Goal: Ask a question

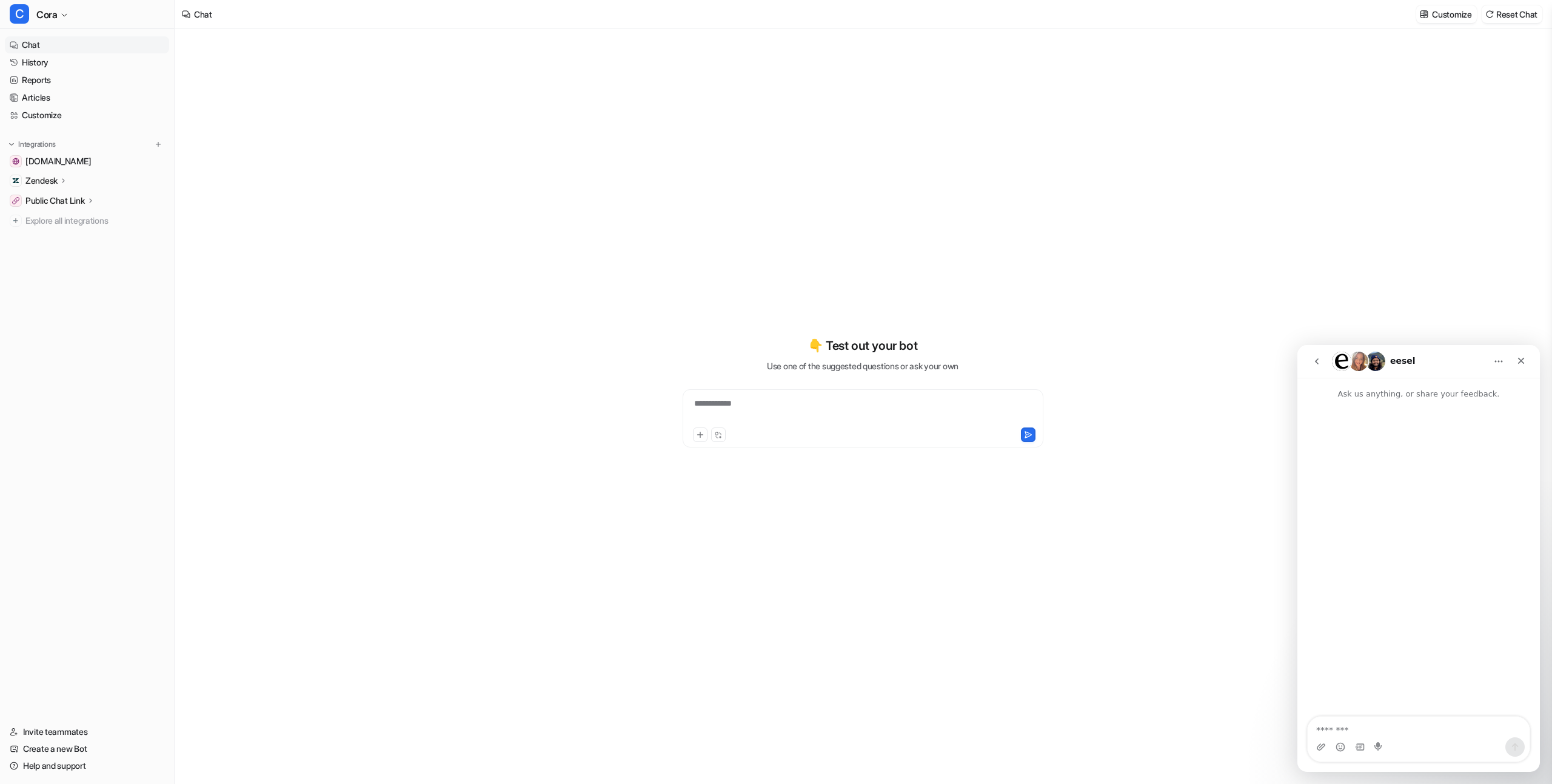
click at [1375, 728] on textarea "Message…" at bounding box center [1419, 726] width 222 height 20
type textarea "*"
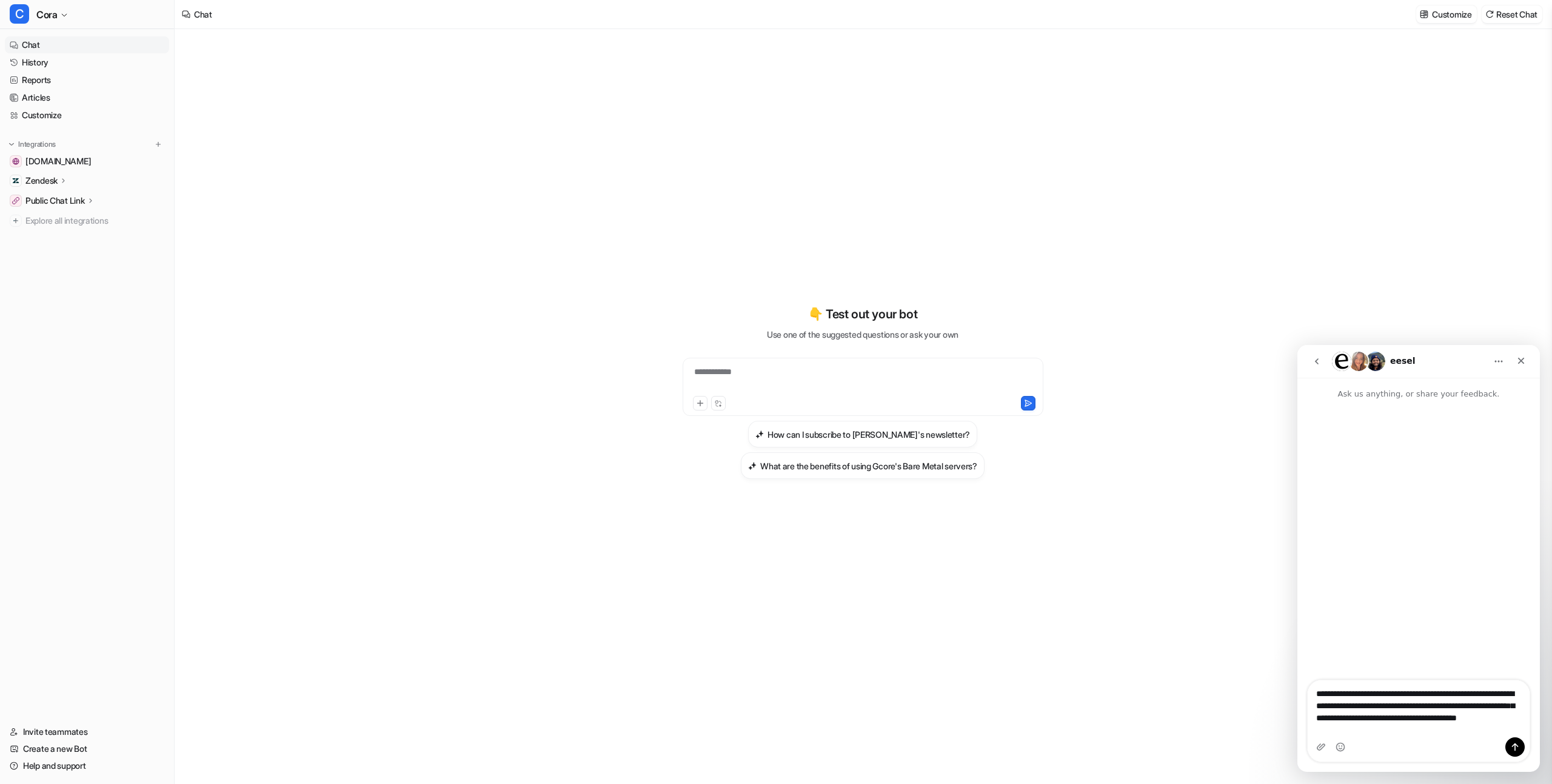
click at [1381, 699] on textarea "**********" at bounding box center [1419, 708] width 222 height 57
click at [1431, 736] on textarea "**********" at bounding box center [1419, 708] width 222 height 57
type textarea "**********"
click at [1433, 739] on div "Intercom messenger" at bounding box center [1419, 747] width 222 height 19
click at [1417, 736] on textarea "**********" at bounding box center [1419, 708] width 222 height 57
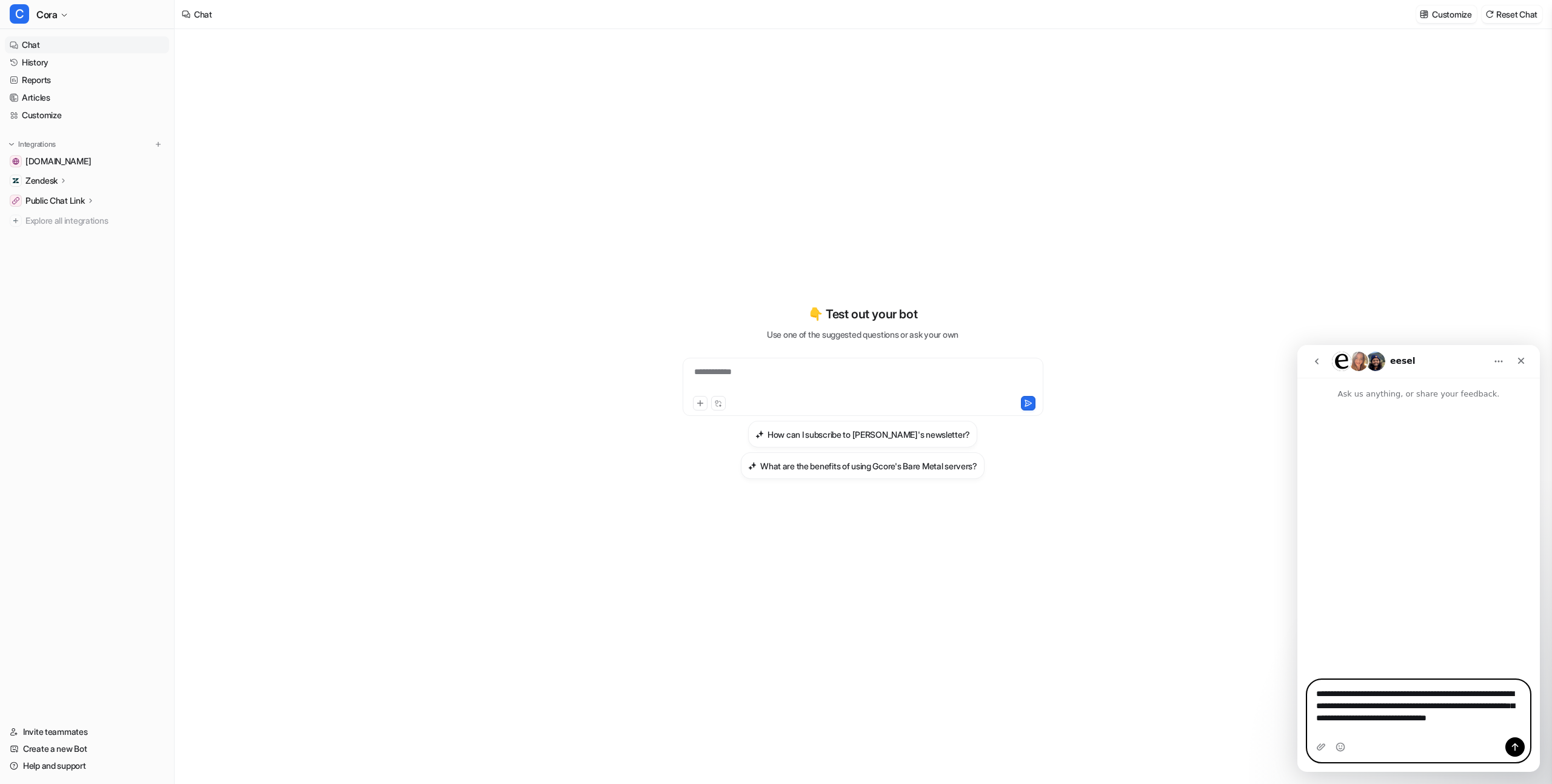
click at [1414, 692] on textarea "**********" at bounding box center [1419, 708] width 222 height 57
click at [1411, 736] on textarea "**********" at bounding box center [1419, 708] width 222 height 57
click at [1421, 724] on textarea "**********" at bounding box center [1419, 708] width 222 height 57
click at [1531, 751] on div "**********" at bounding box center [1419, 721] width 243 height 83
click at [1520, 750] on button "Send a message…" at bounding box center [1515, 747] width 19 height 19
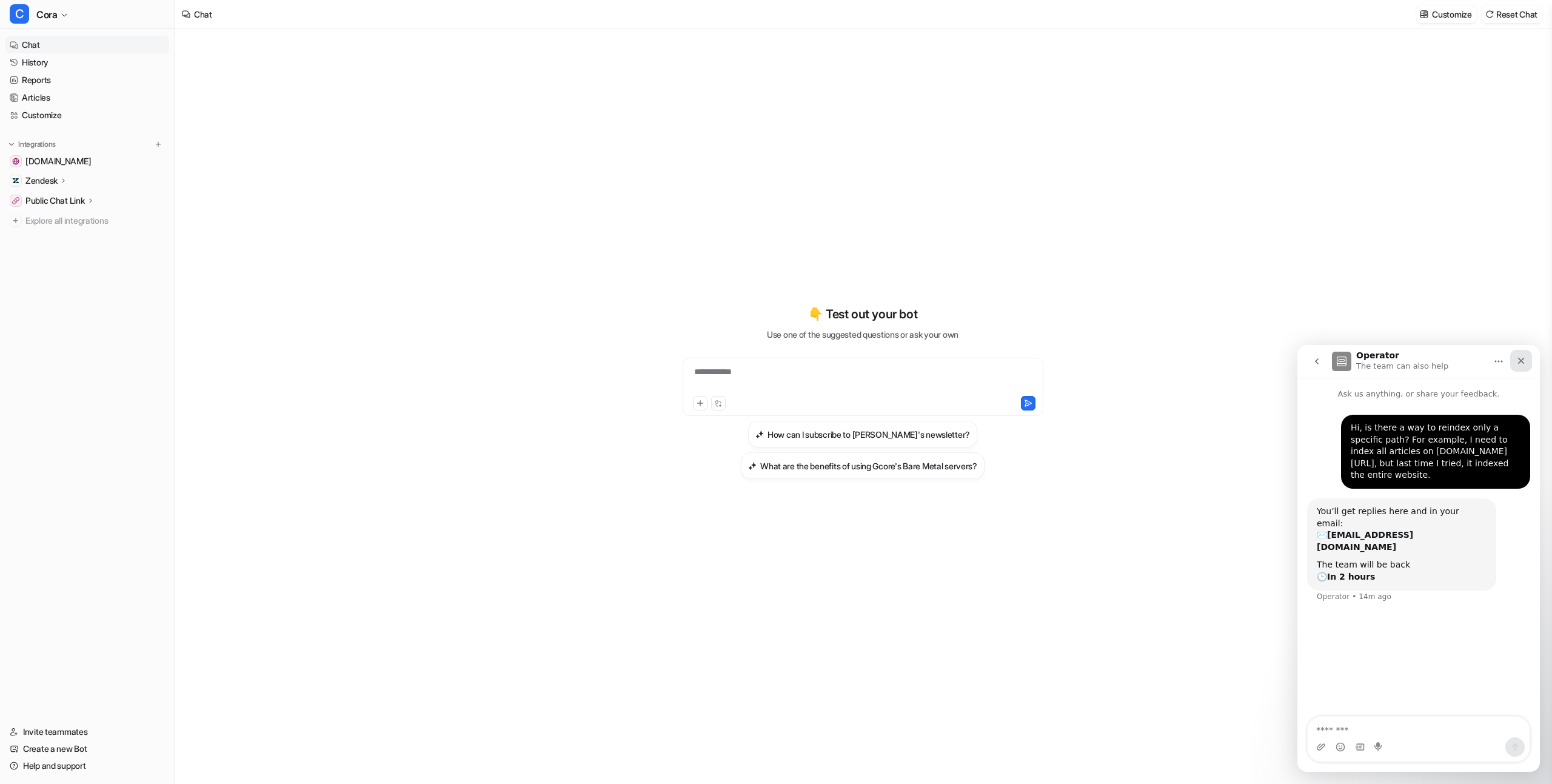
click at [1519, 359] on icon "Close" at bounding box center [1521, 360] width 10 height 10
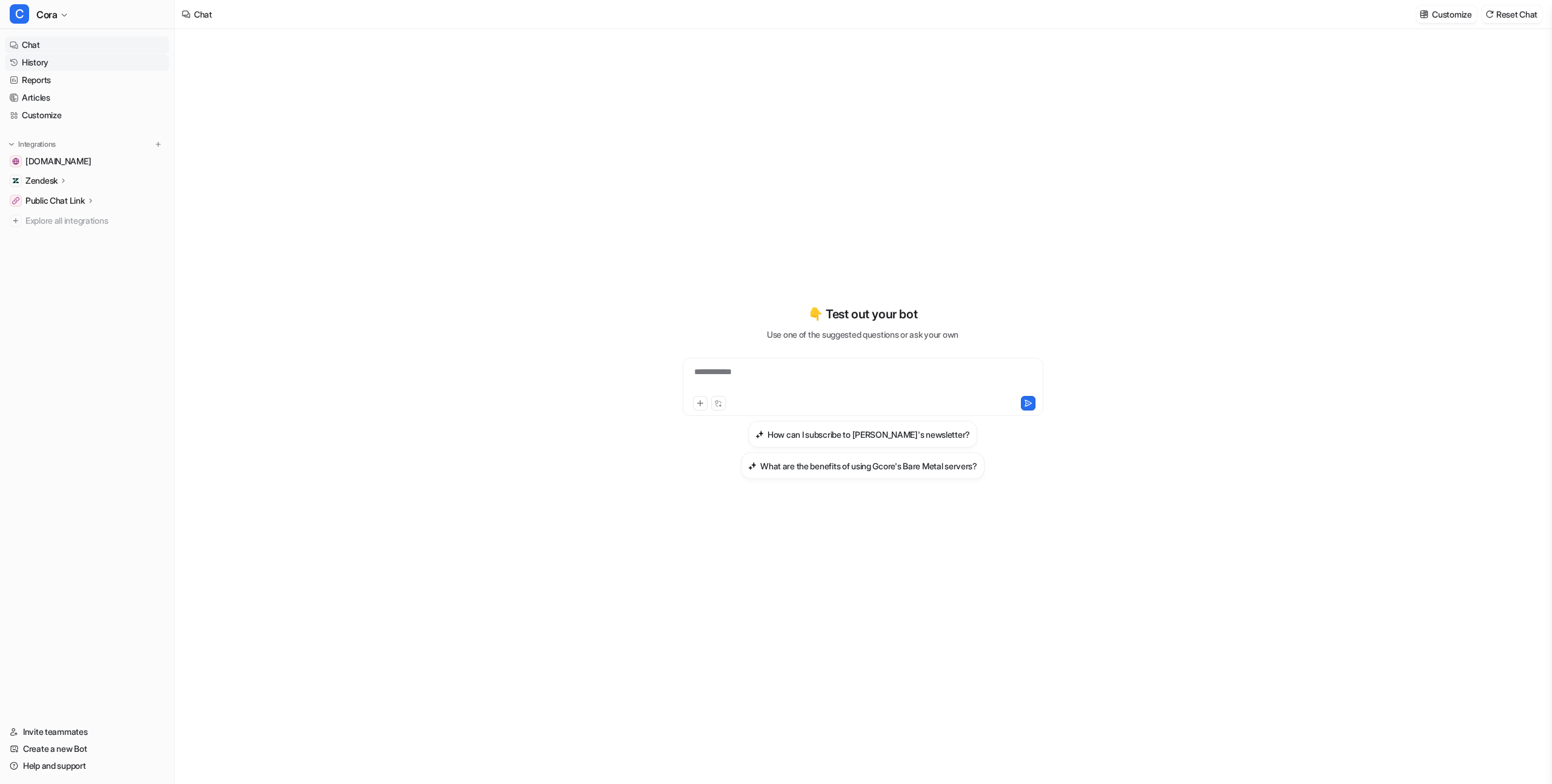
click at [42, 62] on link "History" at bounding box center [87, 62] width 165 height 17
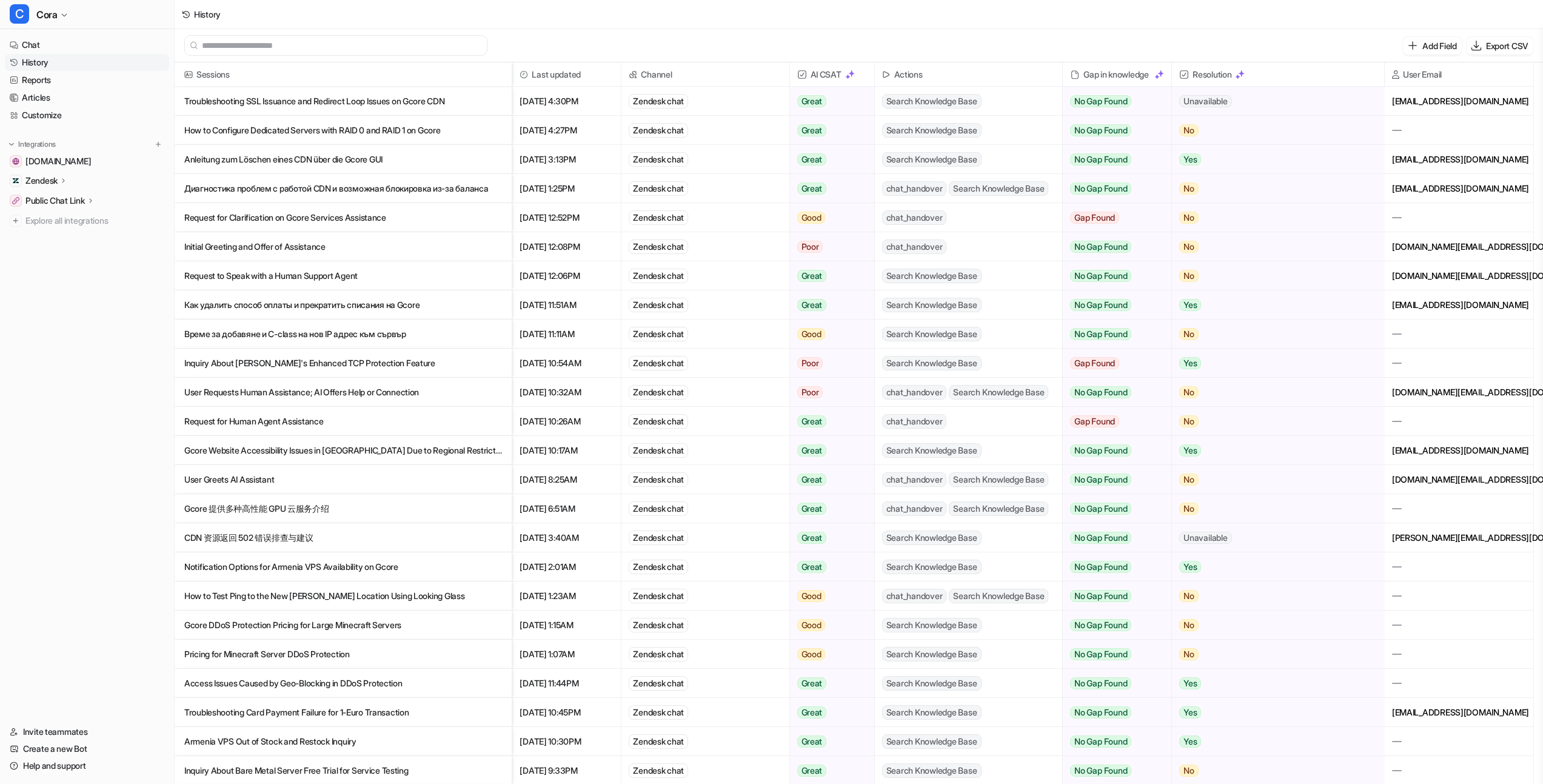
click at [580, 35] on div "Add Field Export CSV" at bounding box center [858, 46] width 1369 height 33
click at [370, 132] on p "How to Configure Dedicated Servers with RAID 0 and RAID 1 on Gcore" at bounding box center [342, 130] width 318 height 29
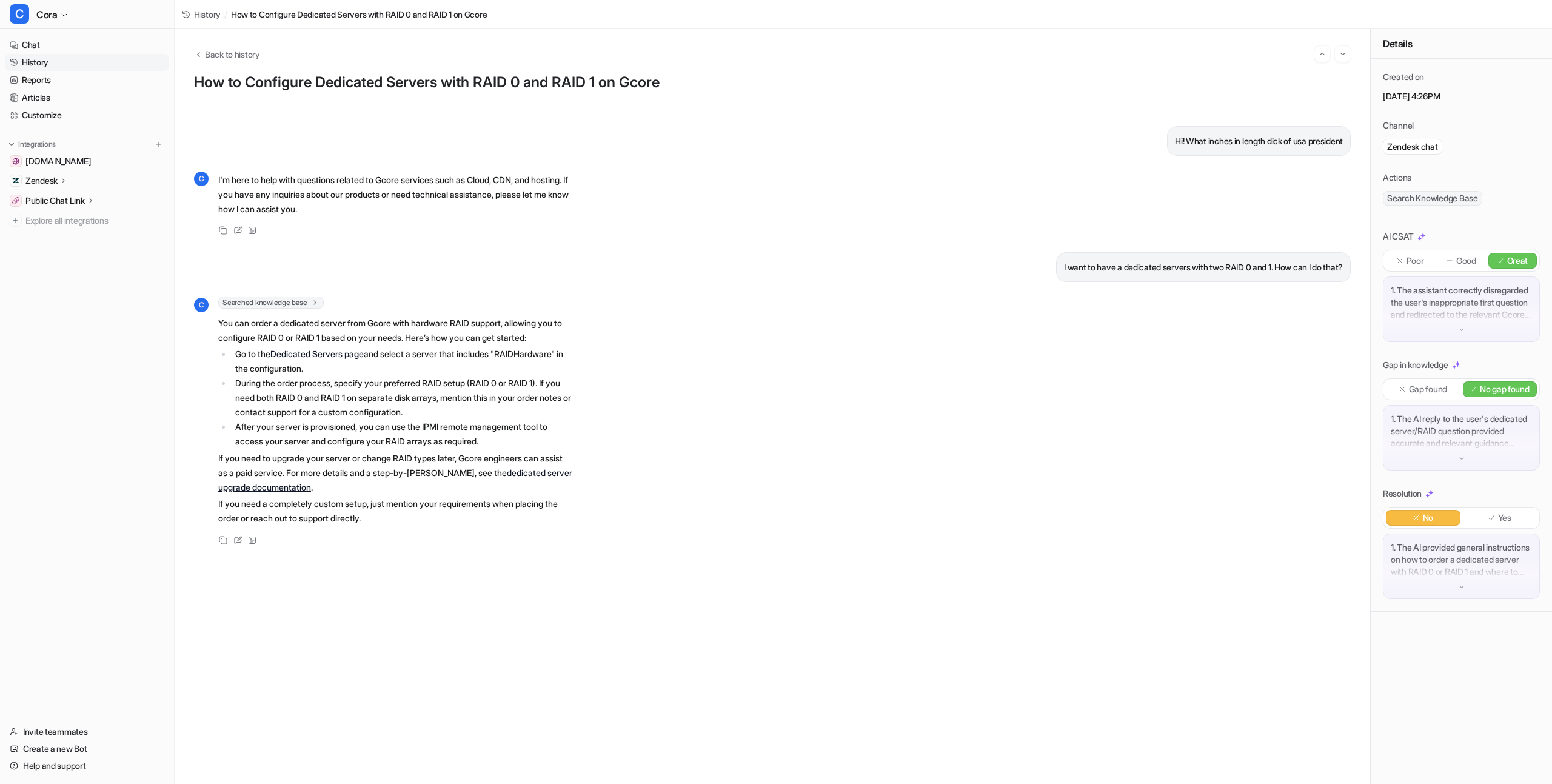
click at [1175, 142] on p "Hi! What inches in length dick of usa president" at bounding box center [1259, 141] width 168 height 15
click at [800, 411] on div "C Searched knowledge base search_queries : [ "dedicated server RAID 0 and RAID …" at bounding box center [772, 421] width 1157 height 251
click at [129, 62] on link "History" at bounding box center [87, 62] width 165 height 17
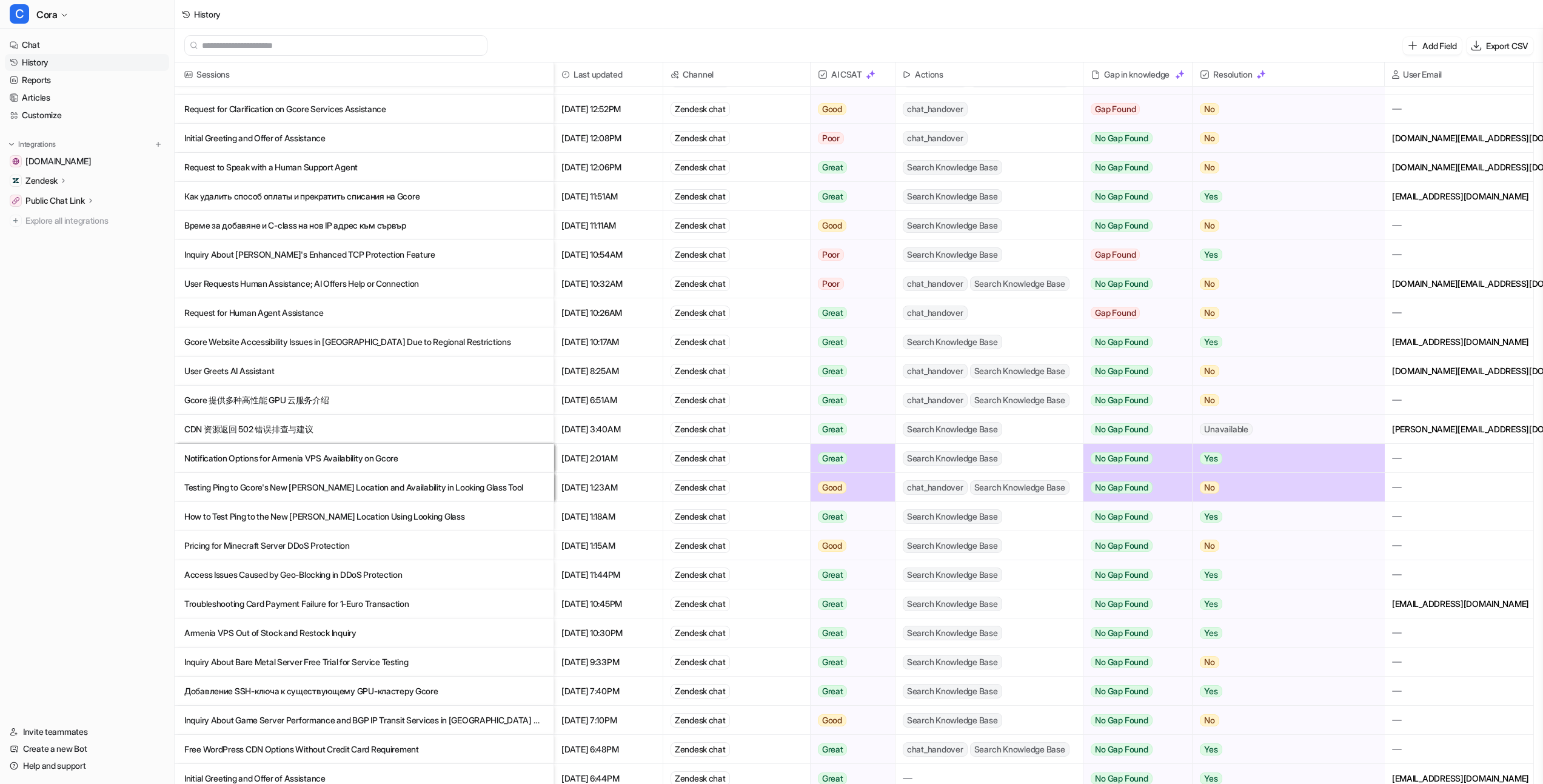
scroll to position [109, 0]
click at [377, 233] on p "Време за добавяне и C-class на нов IP адрес към сървър" at bounding box center [364, 224] width 359 height 29
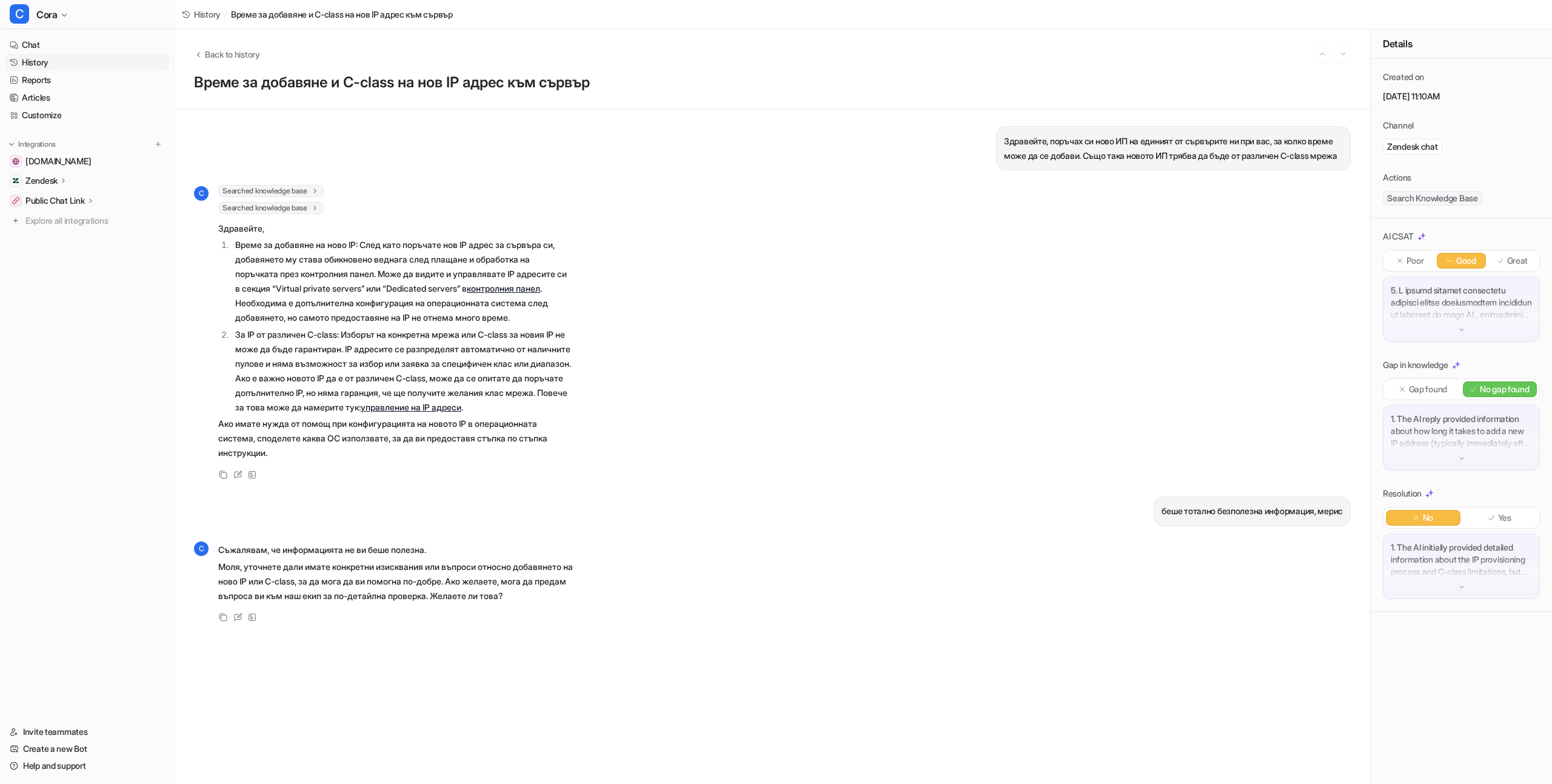
click at [1202, 518] on p "беше тотално безполезна информация, мерис" at bounding box center [1253, 510] width 181 height 15
click at [1063, 144] on p "Здравейте, поръчах си ново ИП на единият от сървърите ни при вас, за колко врем…" at bounding box center [1173, 148] width 339 height 29
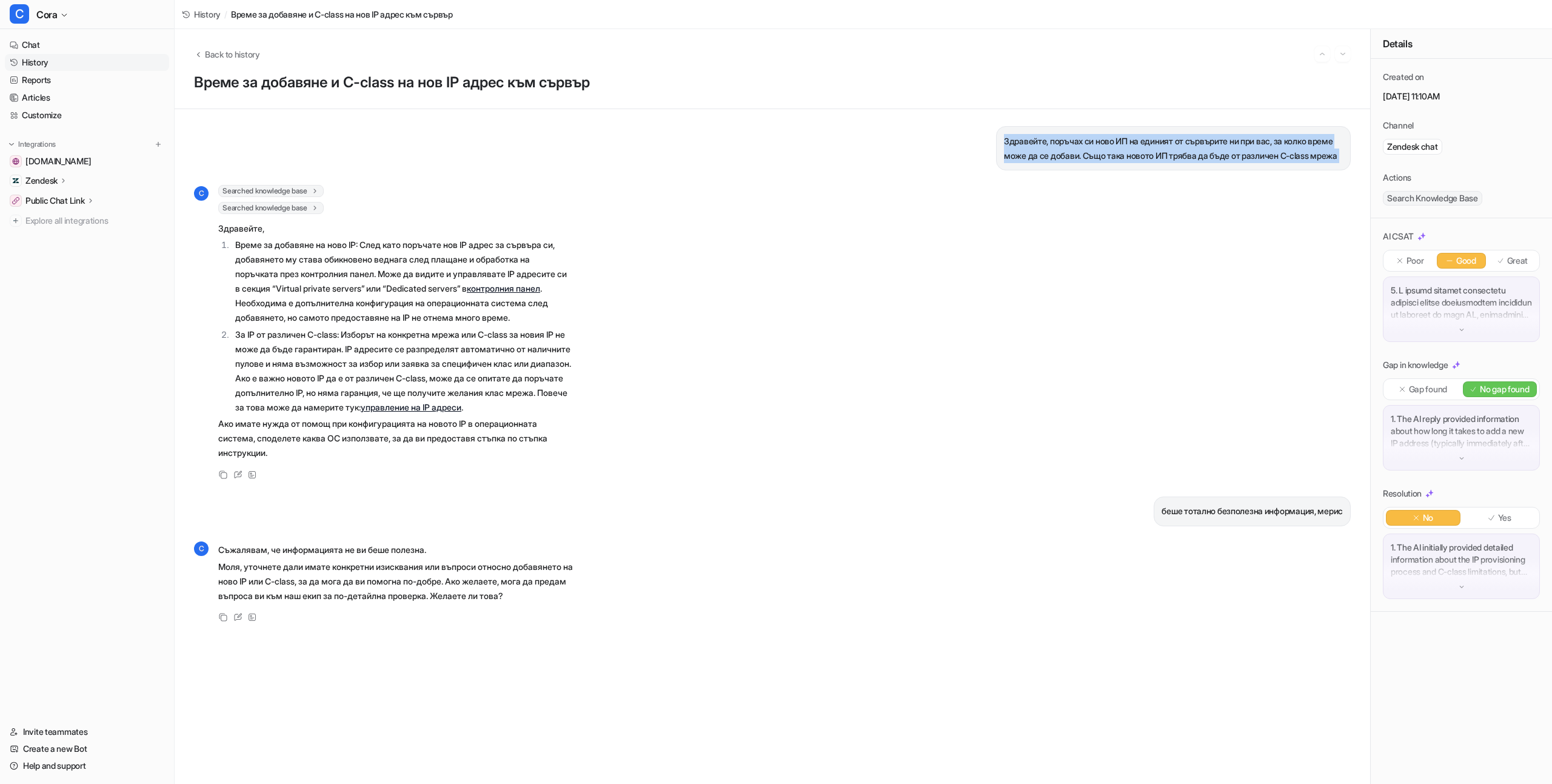
click at [1063, 144] on p "Здравейте, поръчах си ново ИП на единият от сървърите ни при вас, за колко врем…" at bounding box center [1173, 148] width 339 height 29
click at [328, 599] on p "Моля, уточнете дали имате конкретни изисквания или въпроси относно добавянето н…" at bounding box center [395, 582] width 355 height 44
click at [330, 557] on p "Съжалявам, че информацията не ви беше полезна." at bounding box center [395, 550] width 355 height 15
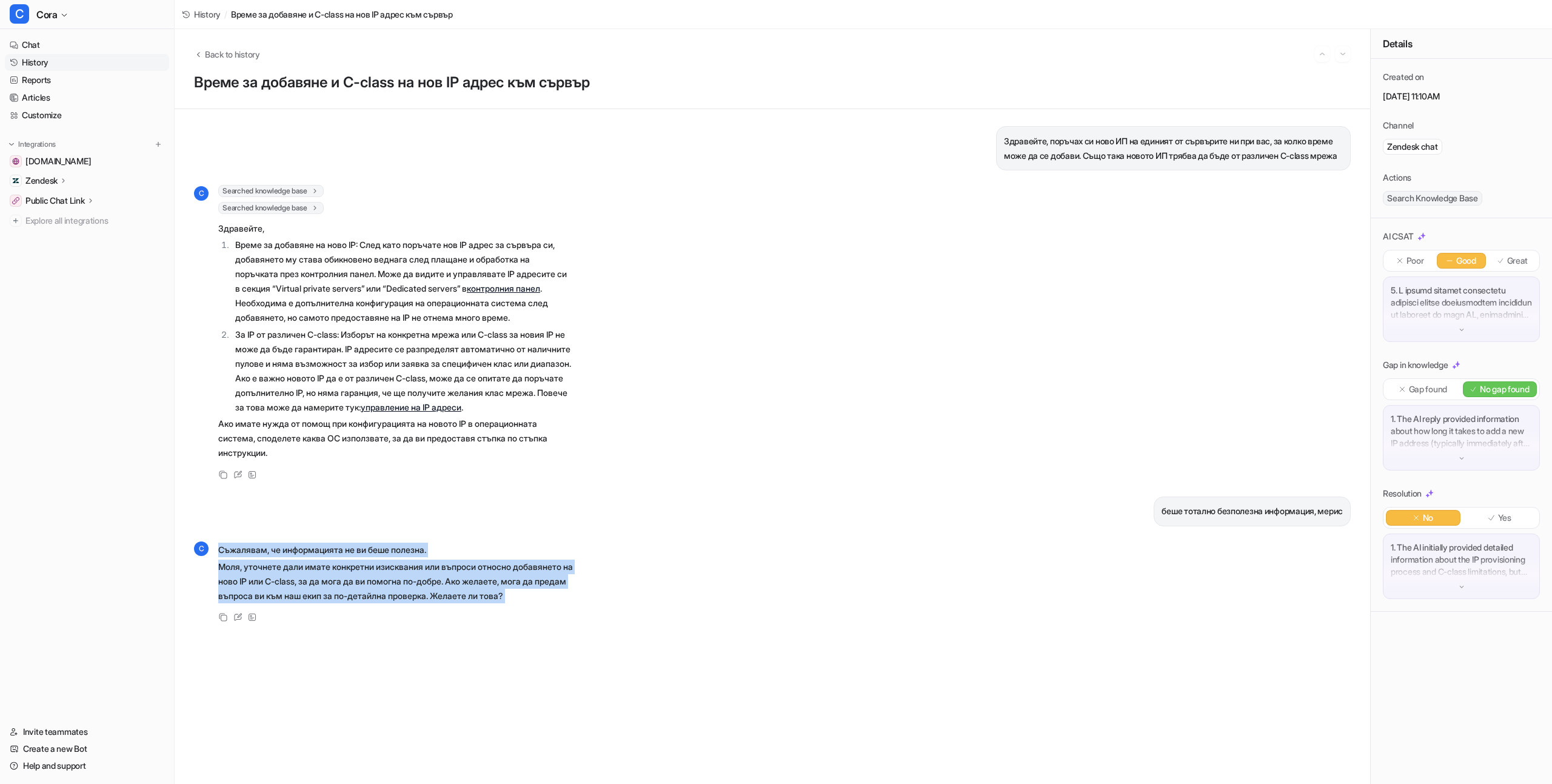
drag, startPoint x: 330, startPoint y: 577, endPoint x: 349, endPoint y: 628, distance: 54.4
click at [349, 605] on span "Съжалявам, че информацията не ви беше полезна. Моля, уточнете дали имате конкре…" at bounding box center [395, 573] width 355 height 65
click at [401, 557] on p "Съжалявам, че информацията не ви беше полезна." at bounding box center [395, 550] width 355 height 15
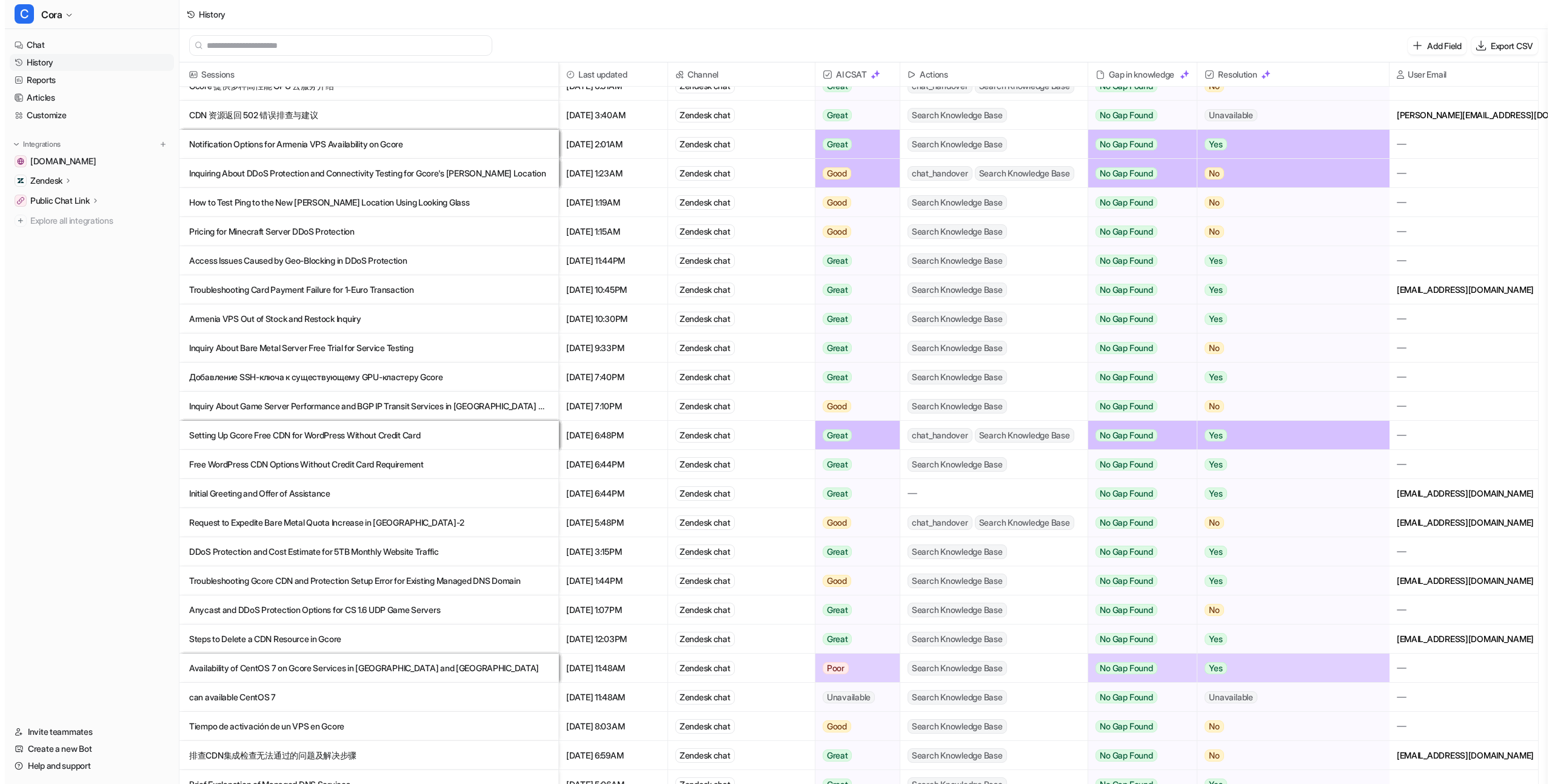
scroll to position [494, 0]
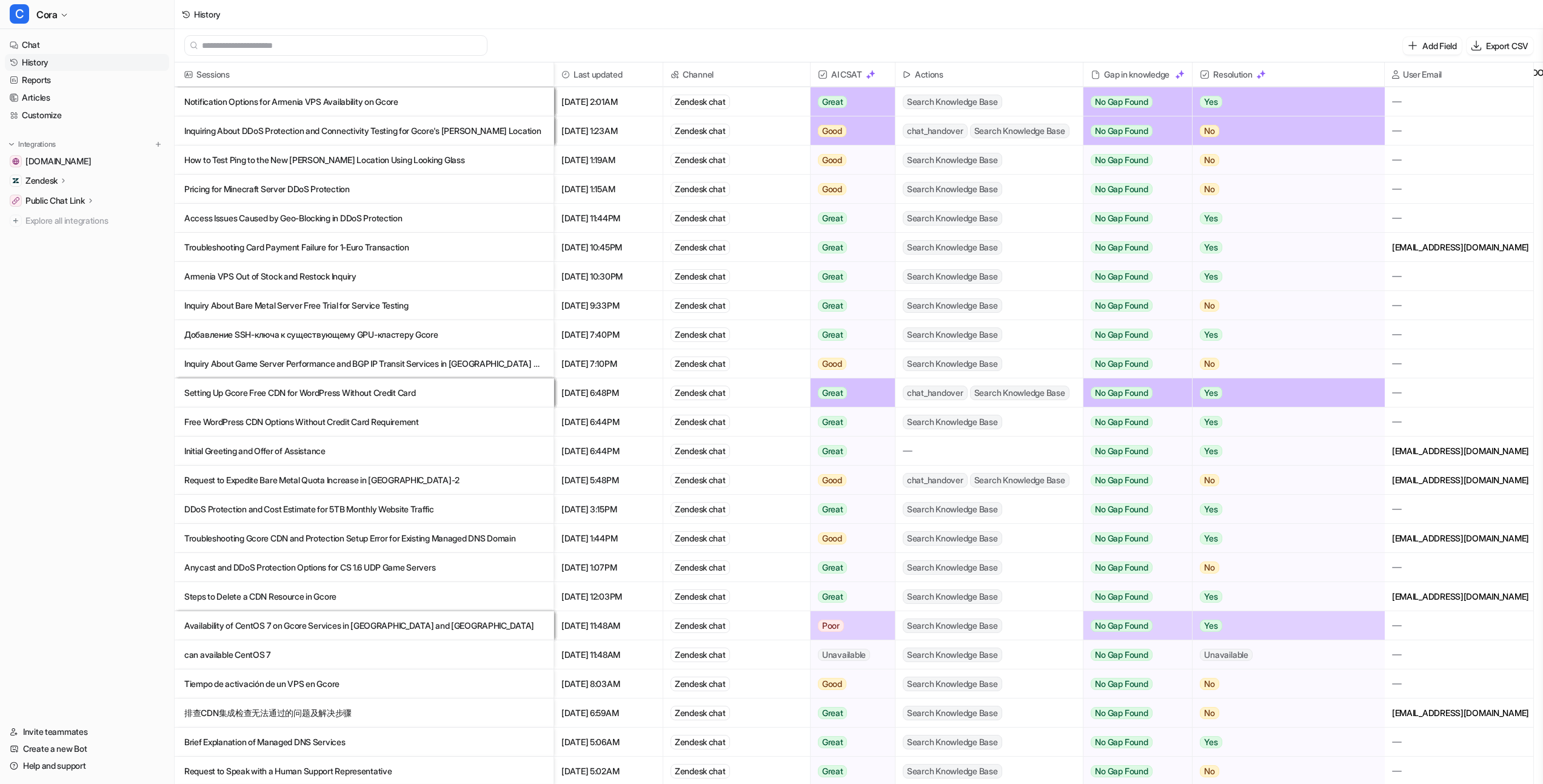
click at [434, 621] on p "Availability of CentOS 7 on Gcore Services in [GEOGRAPHIC_DATA] and [GEOGRAPHIC…" at bounding box center [364, 625] width 359 height 29
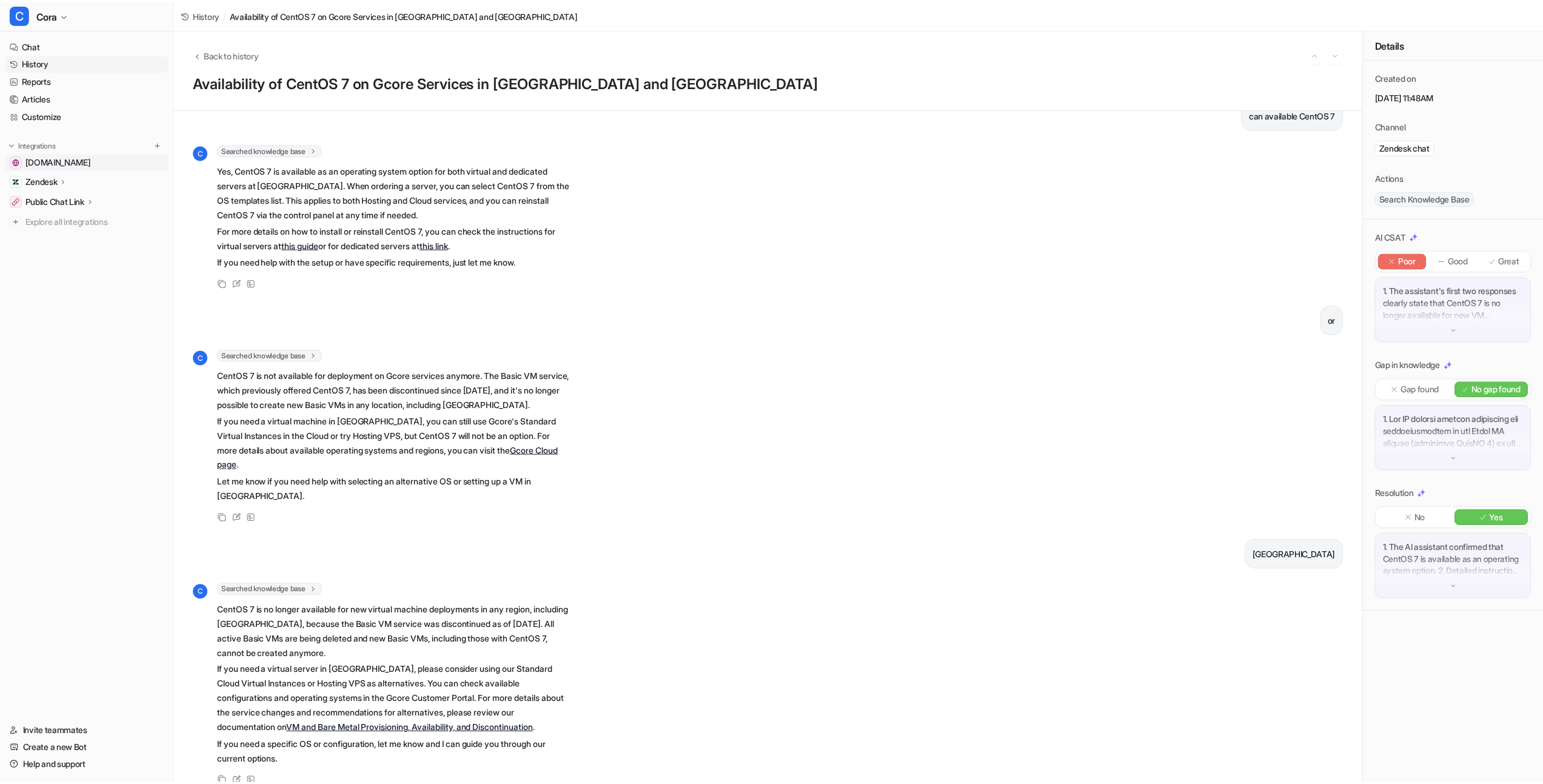
scroll to position [26, 0]
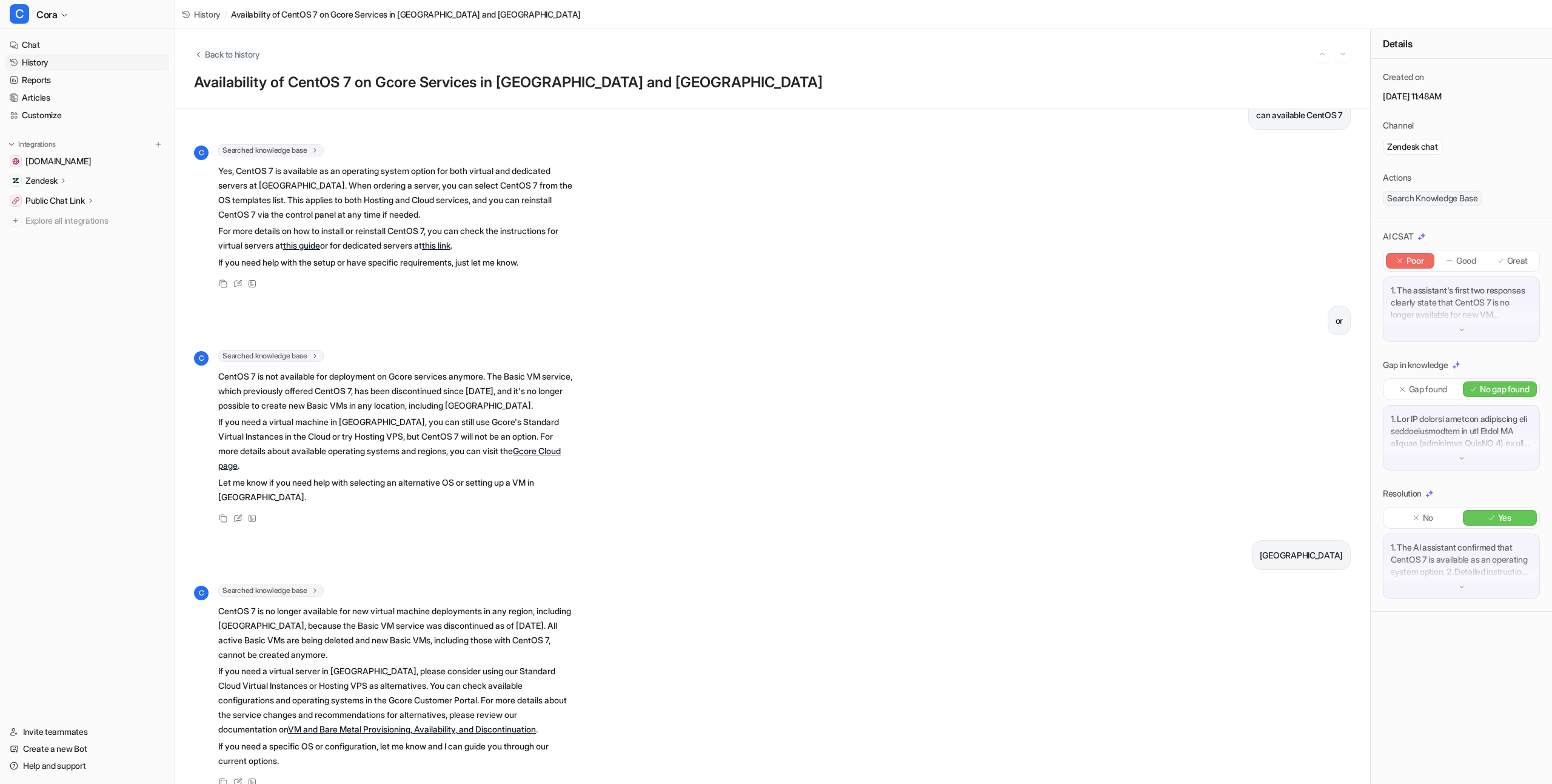
click at [252, 54] on span "Back to history" at bounding box center [232, 54] width 55 height 12
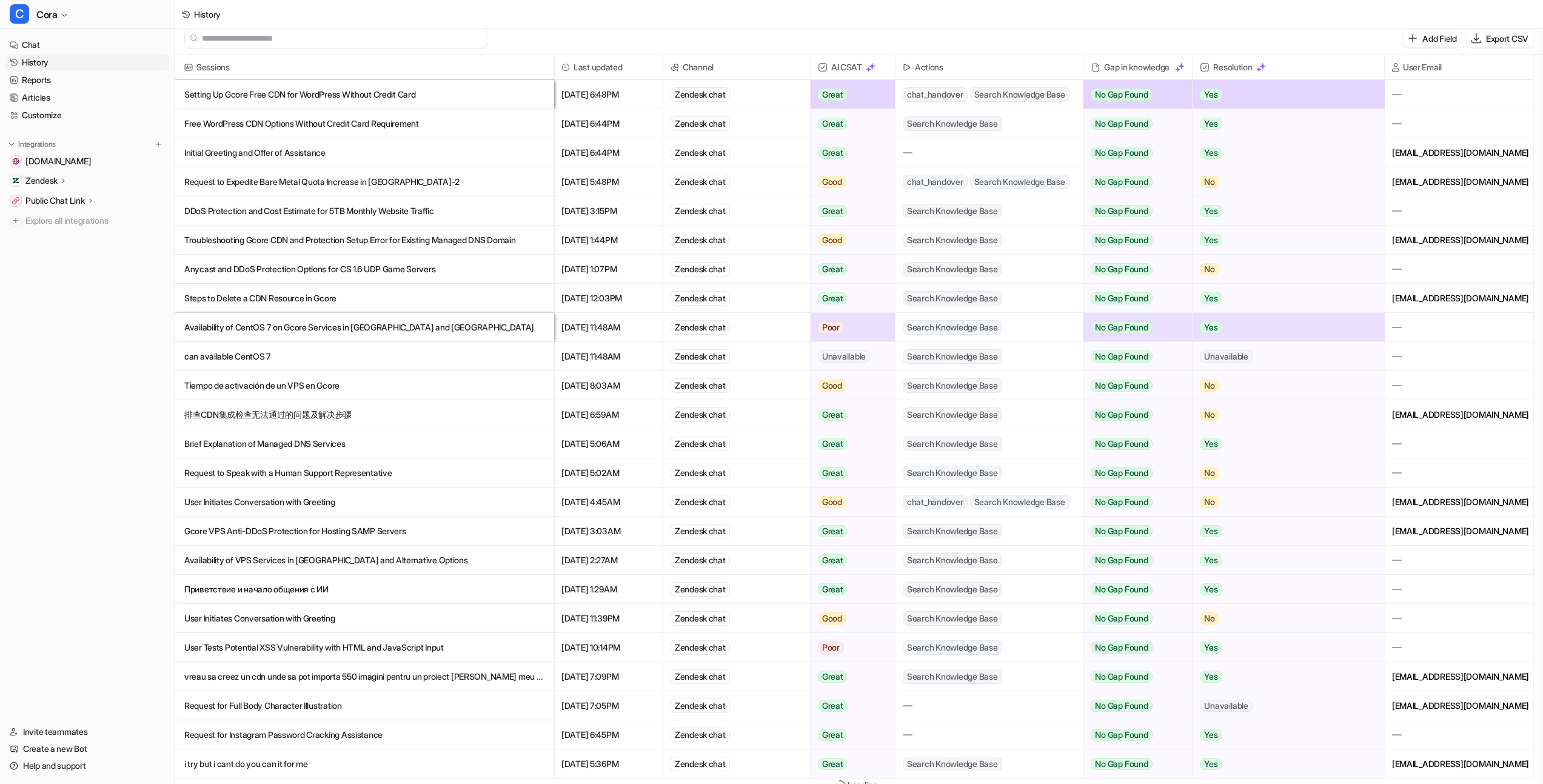
scroll to position [15, 0]
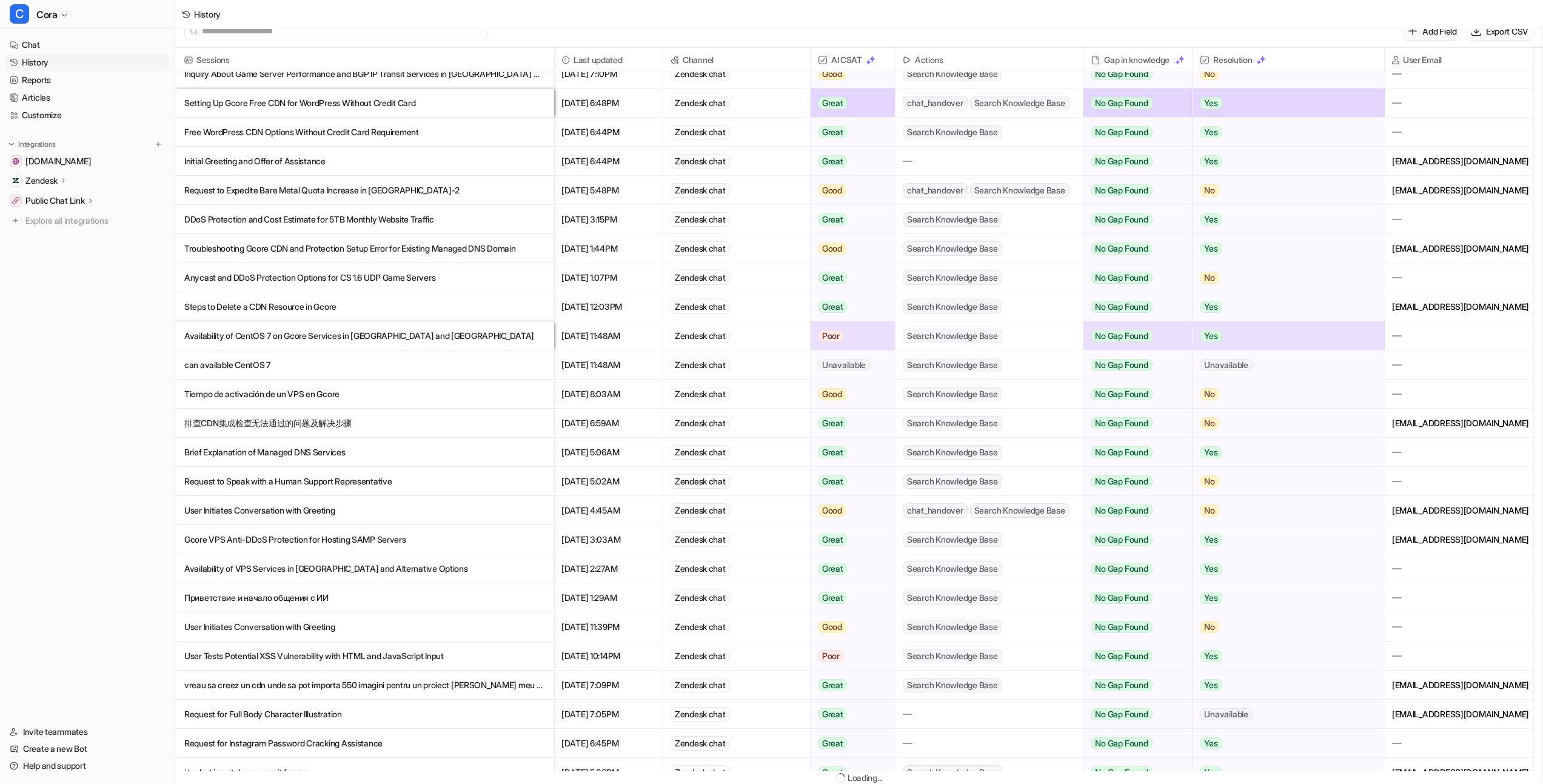
click at [1433, 40] on div "Add Field Export CSV" at bounding box center [858, 32] width 1369 height 33
click at [1435, 34] on p "Add Field" at bounding box center [1439, 31] width 34 height 12
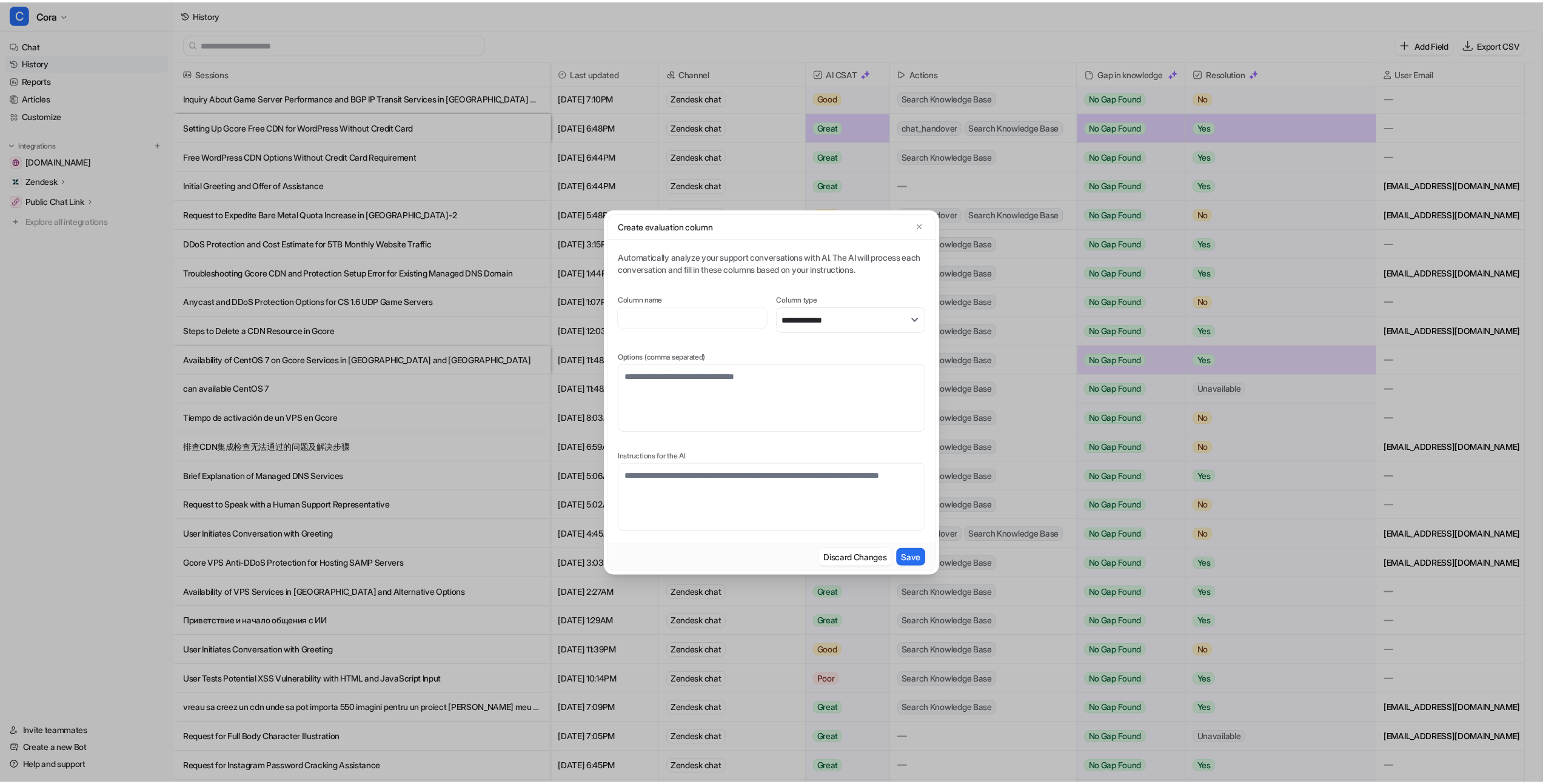
scroll to position [2, 0]
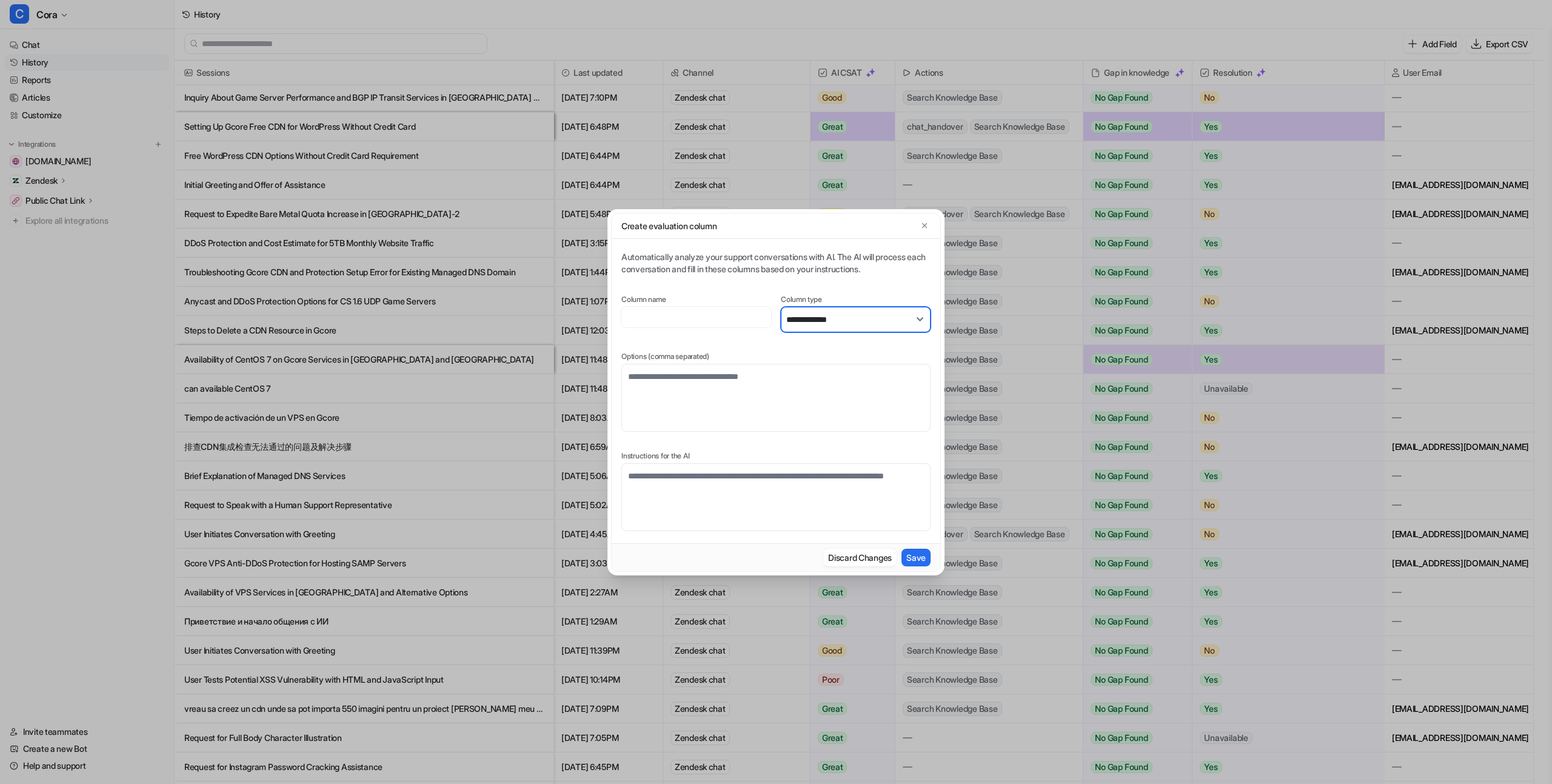
click at [847, 324] on select "**********" at bounding box center [856, 319] width 150 height 26
click at [874, 556] on button "Discard Changes" at bounding box center [859, 557] width 73 height 18
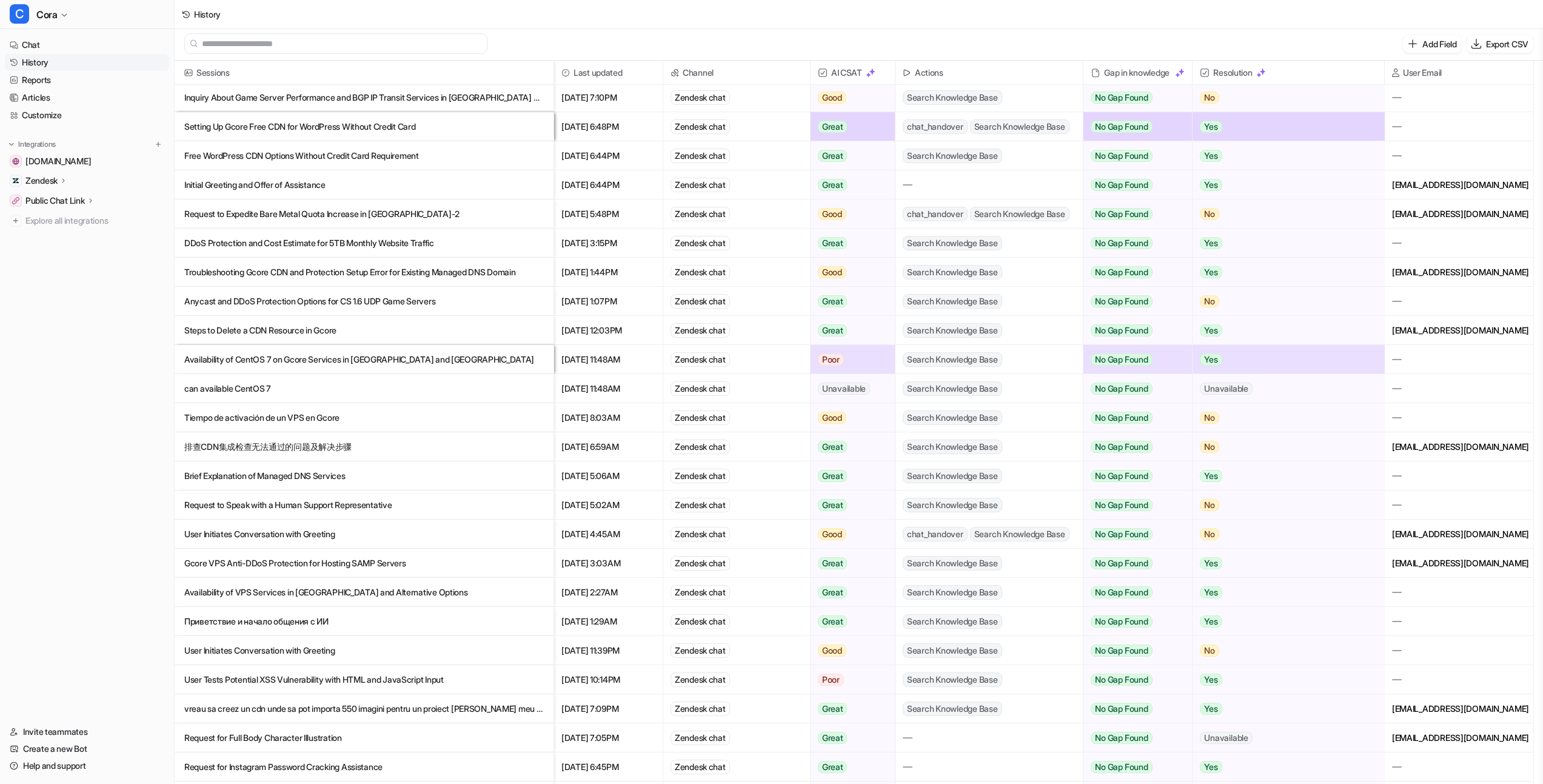
click at [61, 176] on icon at bounding box center [64, 180] width 9 height 9
click at [69, 199] on p "Overview" at bounding box center [52, 198] width 36 height 12
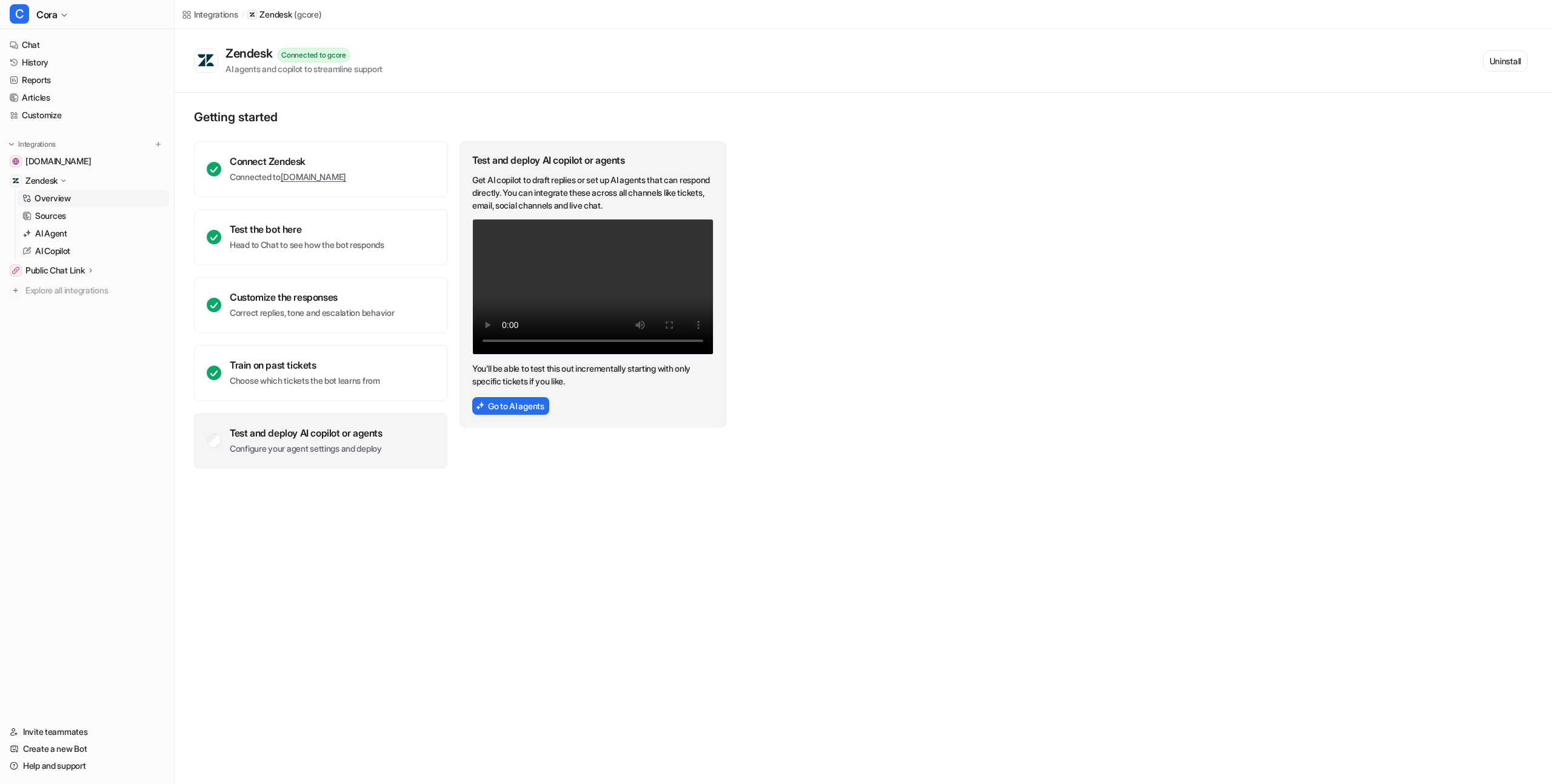
click at [341, 436] on div "Test and deploy AI copilot or agents" at bounding box center [306, 433] width 153 height 12
click at [52, 91] on link "Articles" at bounding box center [87, 97] width 165 height 17
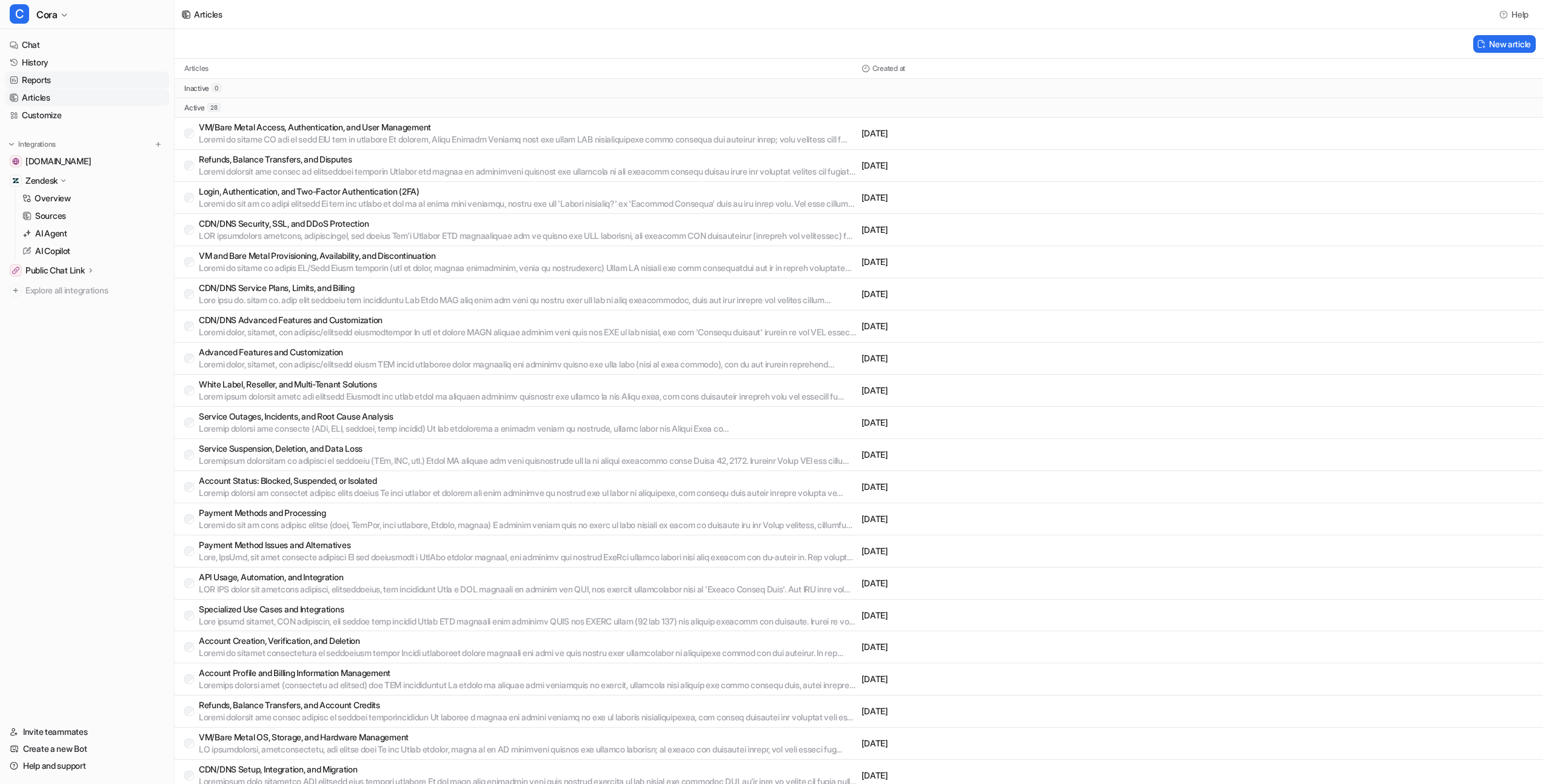
click at [55, 82] on link "Reports" at bounding box center [87, 79] width 165 height 17
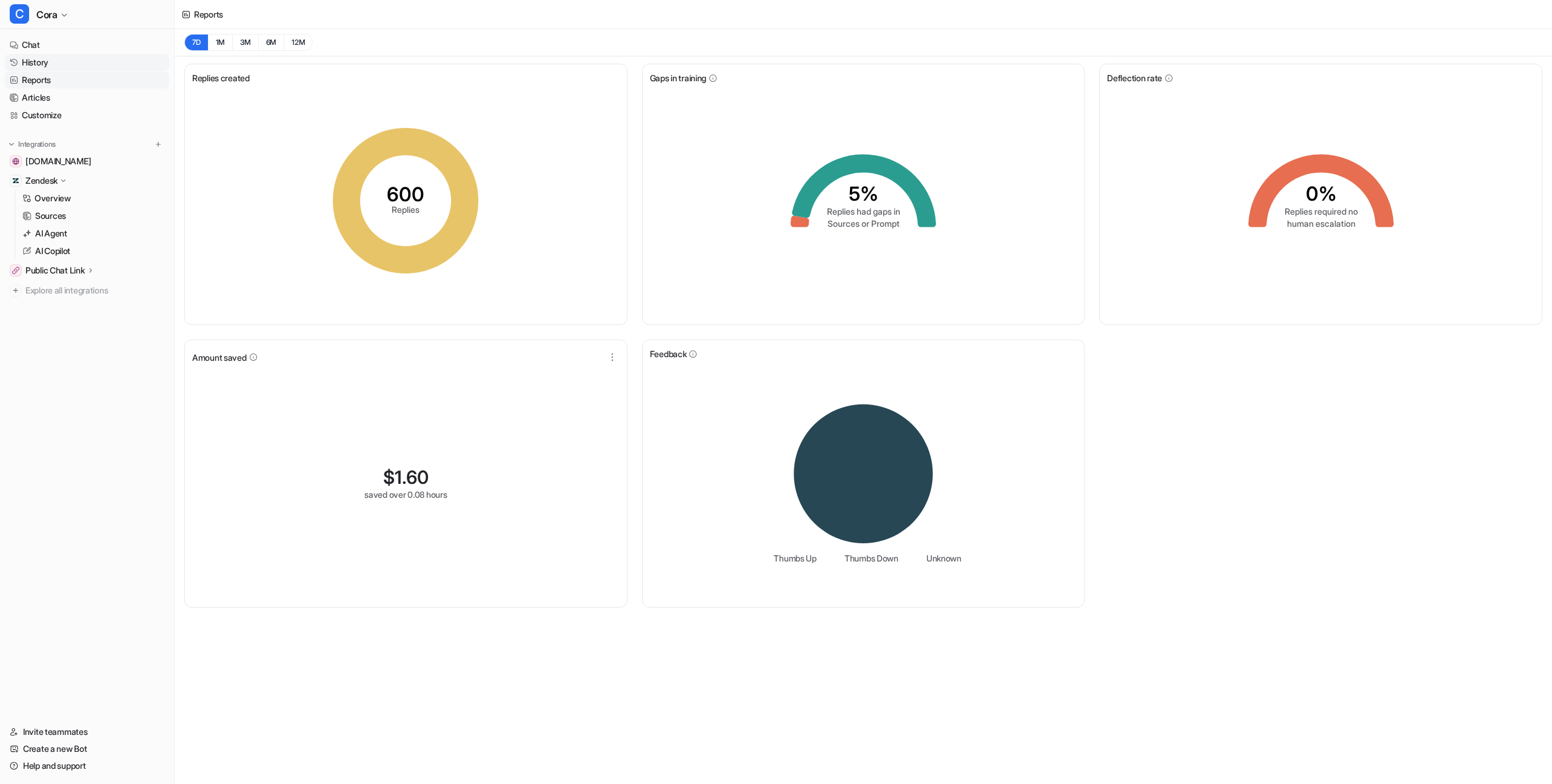
click at [57, 64] on link "History" at bounding box center [87, 62] width 165 height 17
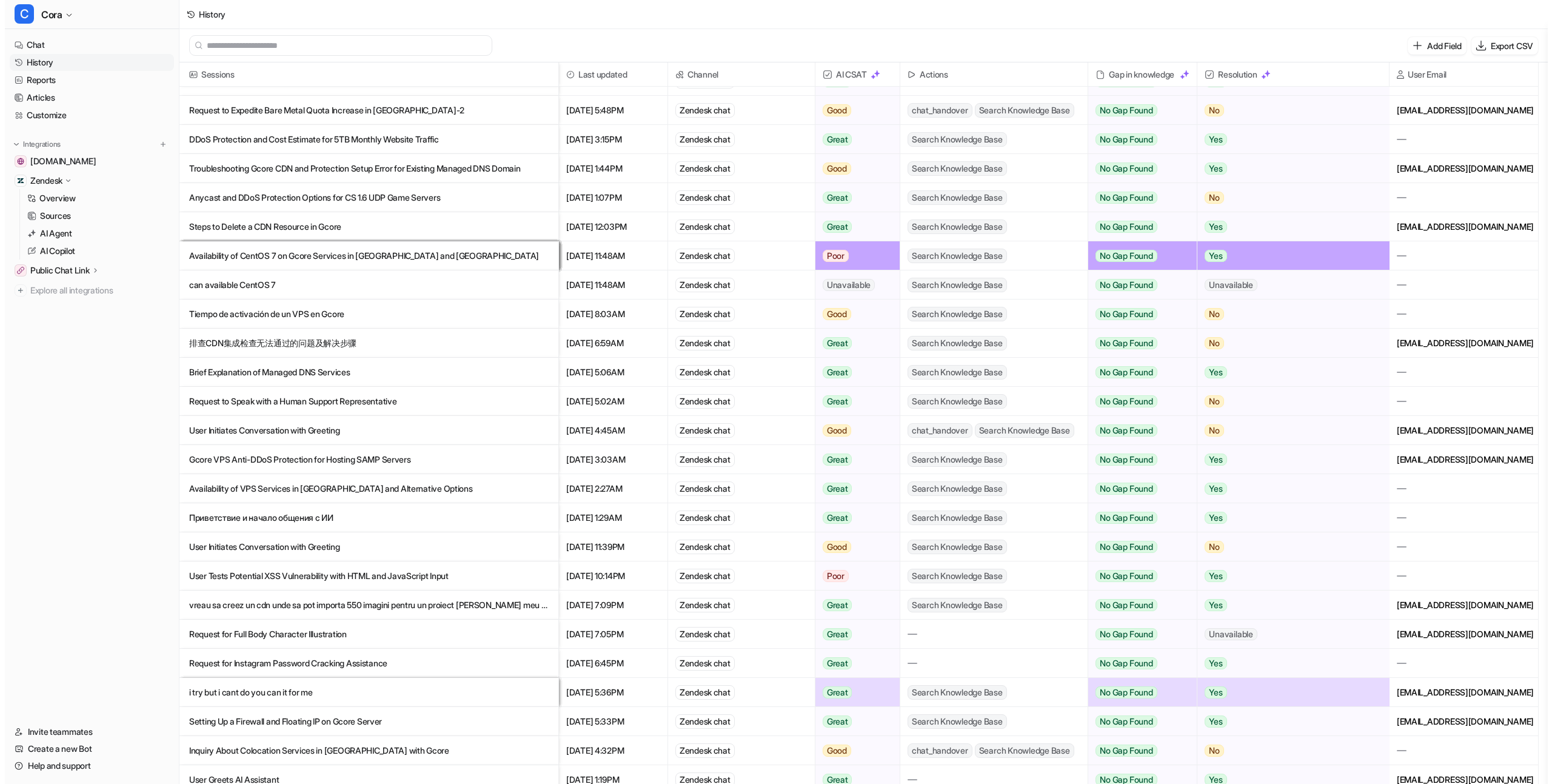
scroll to position [1018, 0]
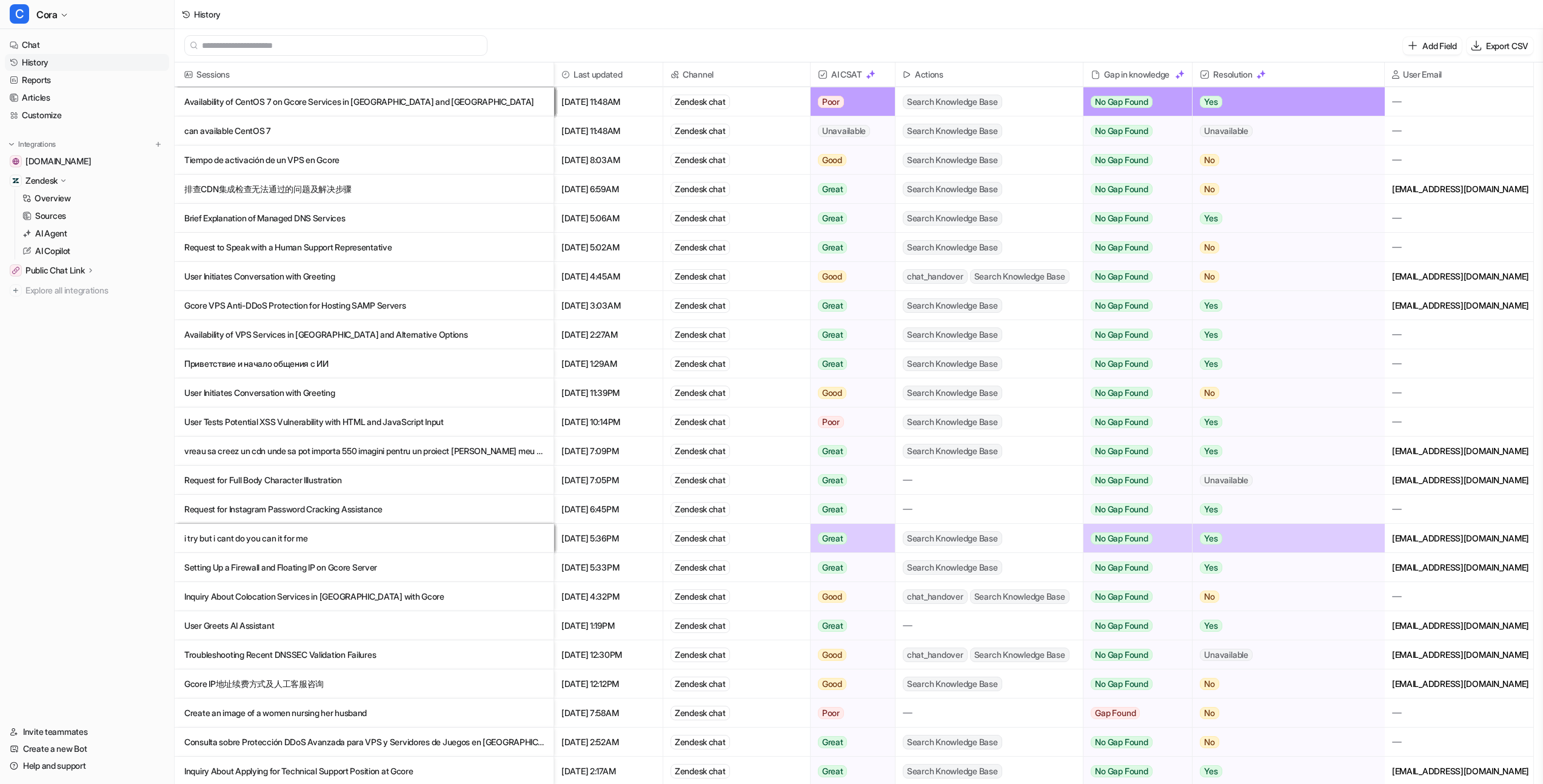
click at [319, 540] on p "i try but i cant do you can it for me" at bounding box center [364, 538] width 359 height 29
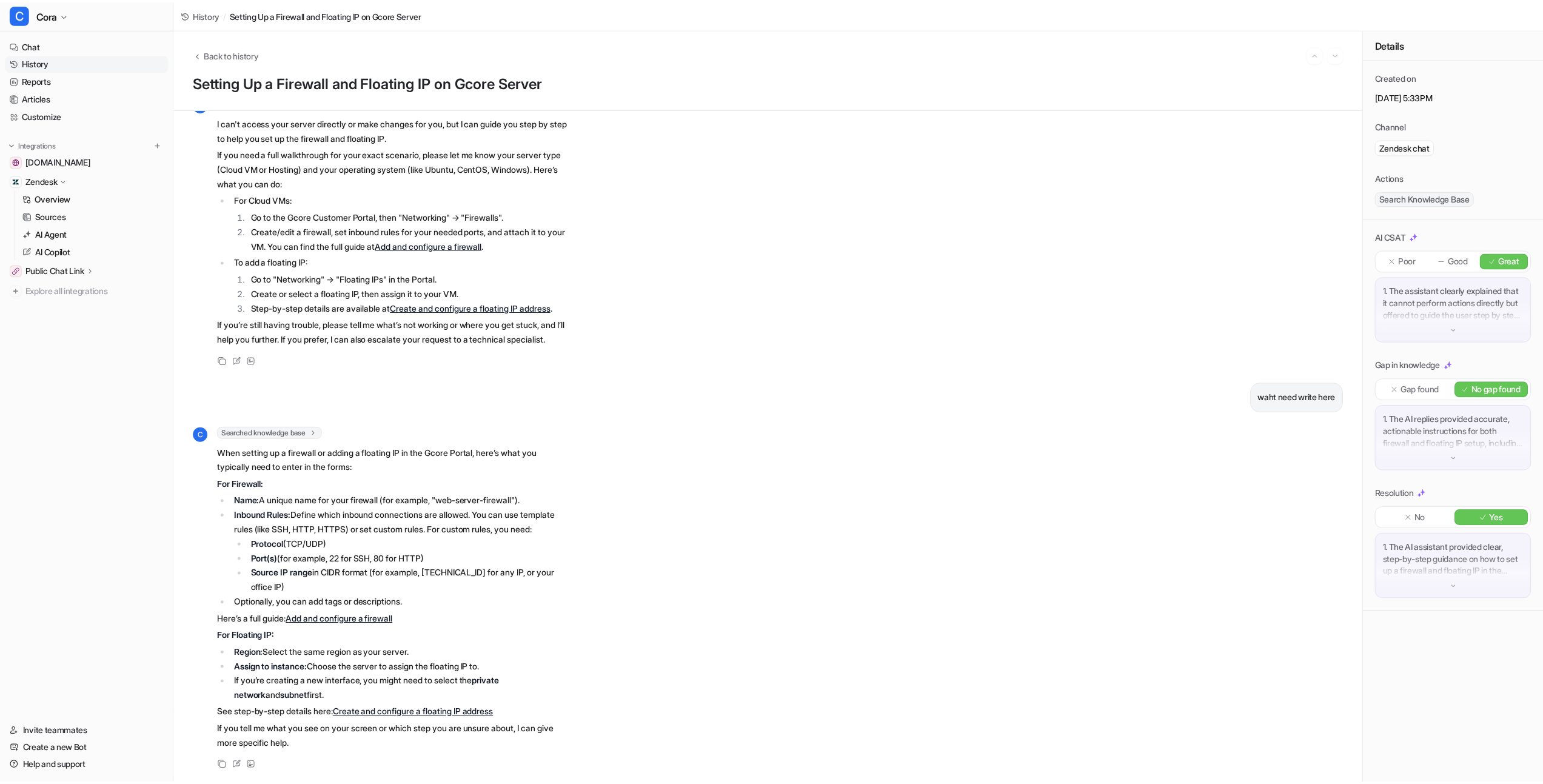
scroll to position [531, 0]
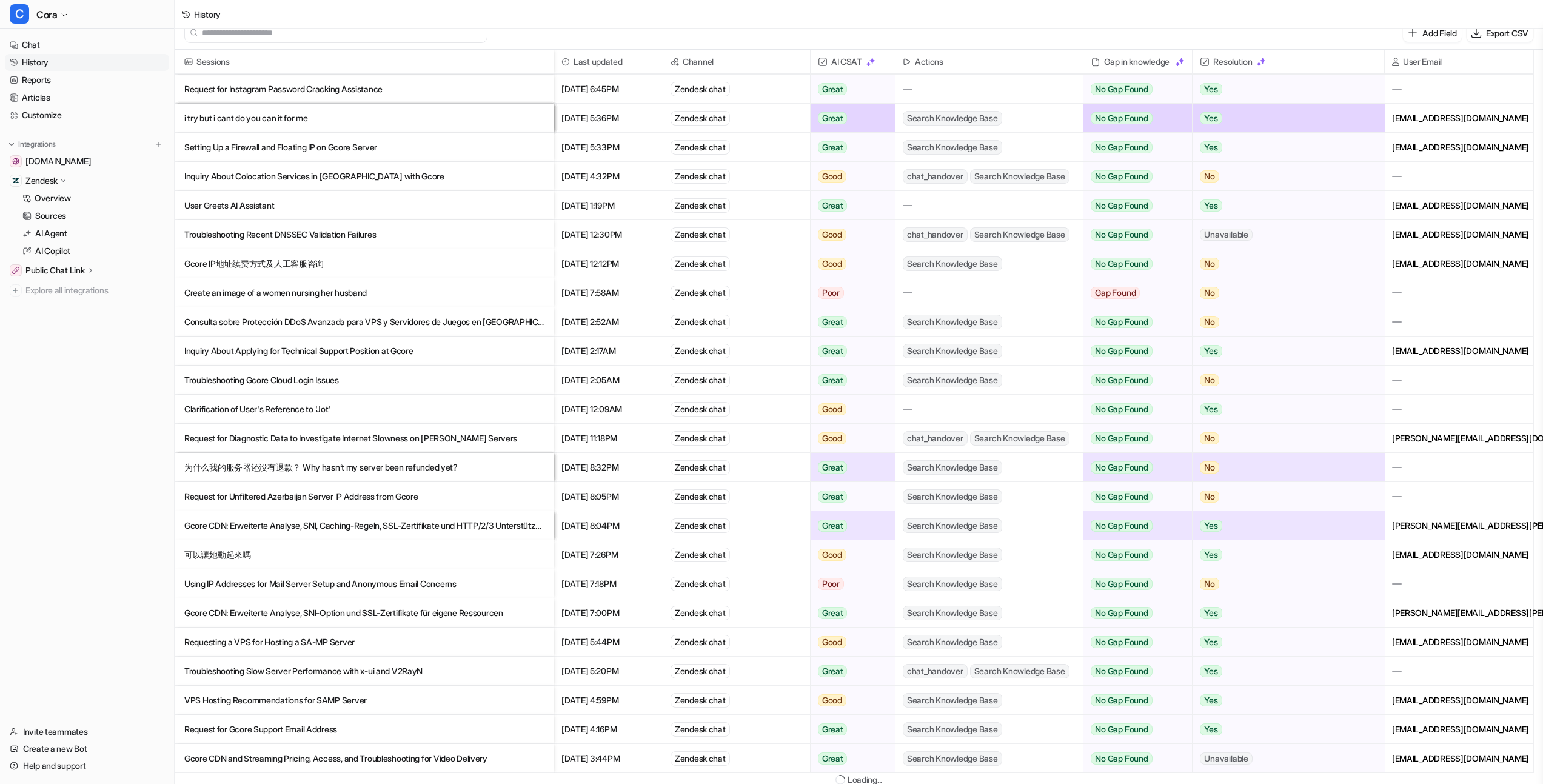
scroll to position [15, 0]
click at [303, 729] on p "Request for Gcore Support Email Address" at bounding box center [364, 727] width 359 height 29
